Goal: Contribute content

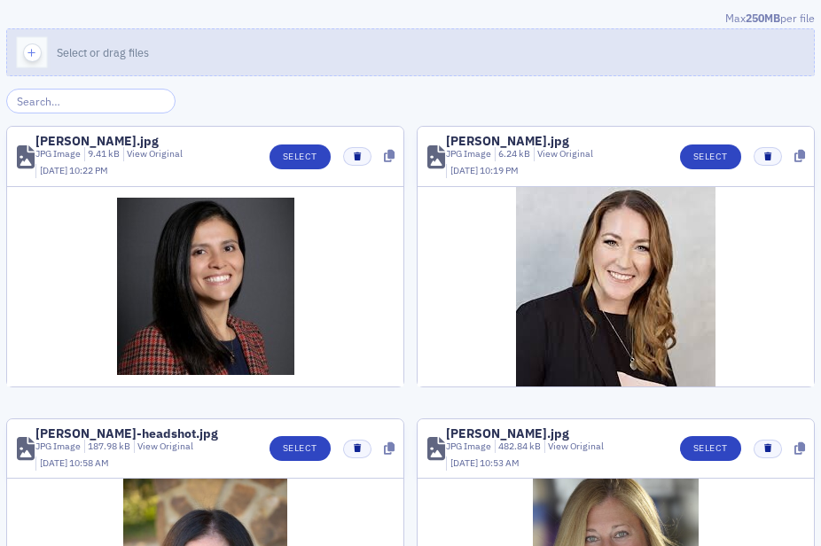
click at [30, 50] on icon "button" at bounding box center [32, 53] width 16 height 16
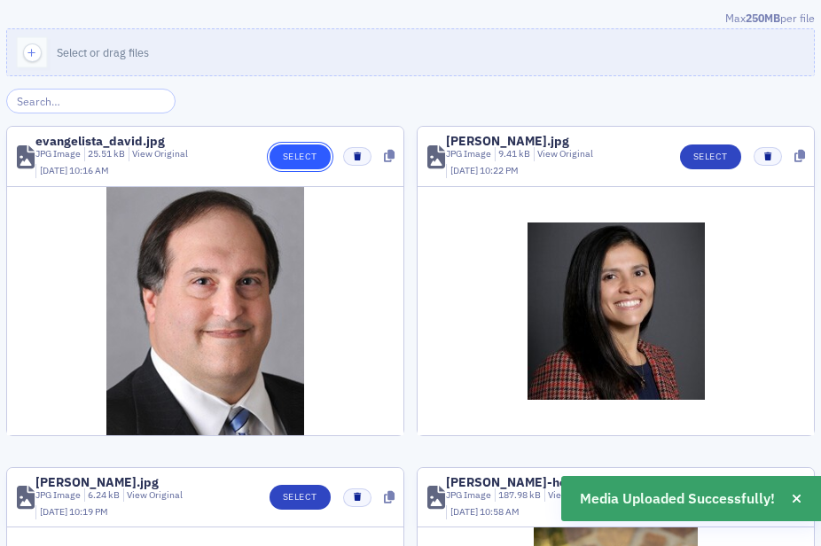
click at [304, 150] on button "Select" at bounding box center [299, 156] width 61 height 25
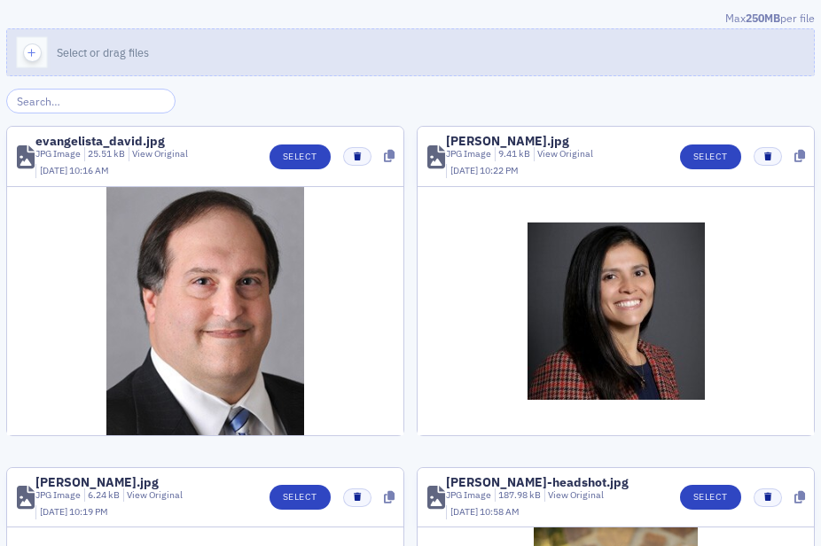
click at [40, 50] on span "button" at bounding box center [32, 52] width 19 height 19
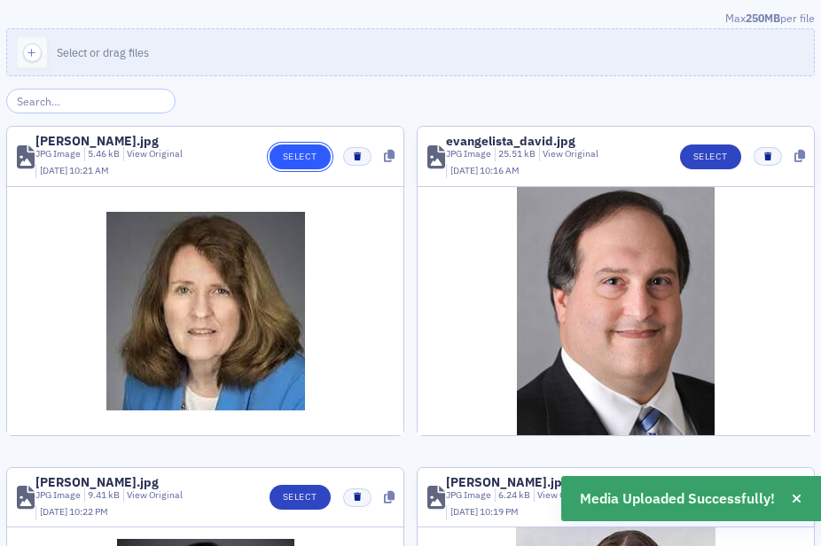
click at [300, 158] on button "Select" at bounding box center [299, 156] width 61 height 25
